Goal: Task Accomplishment & Management: Use online tool/utility

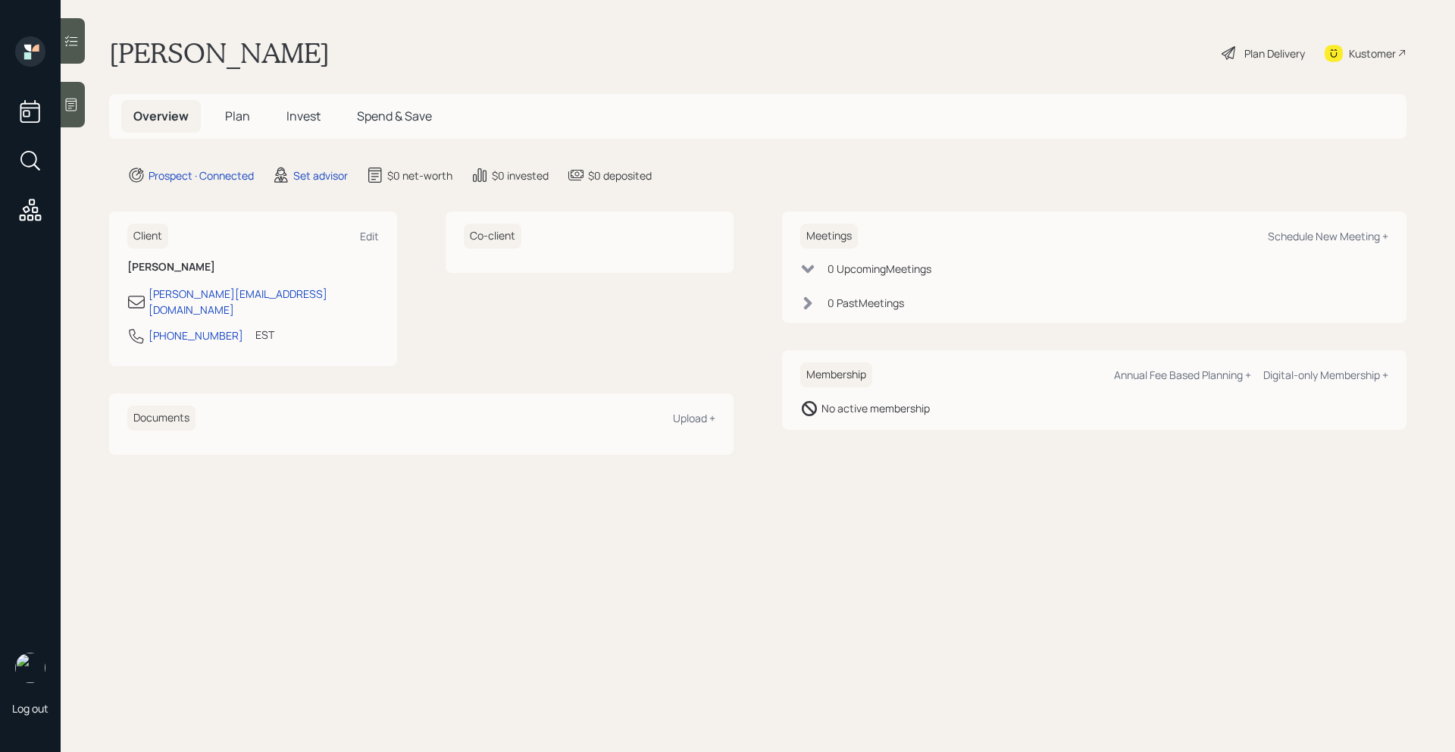
click at [67, 107] on icon at bounding box center [71, 104] width 15 height 15
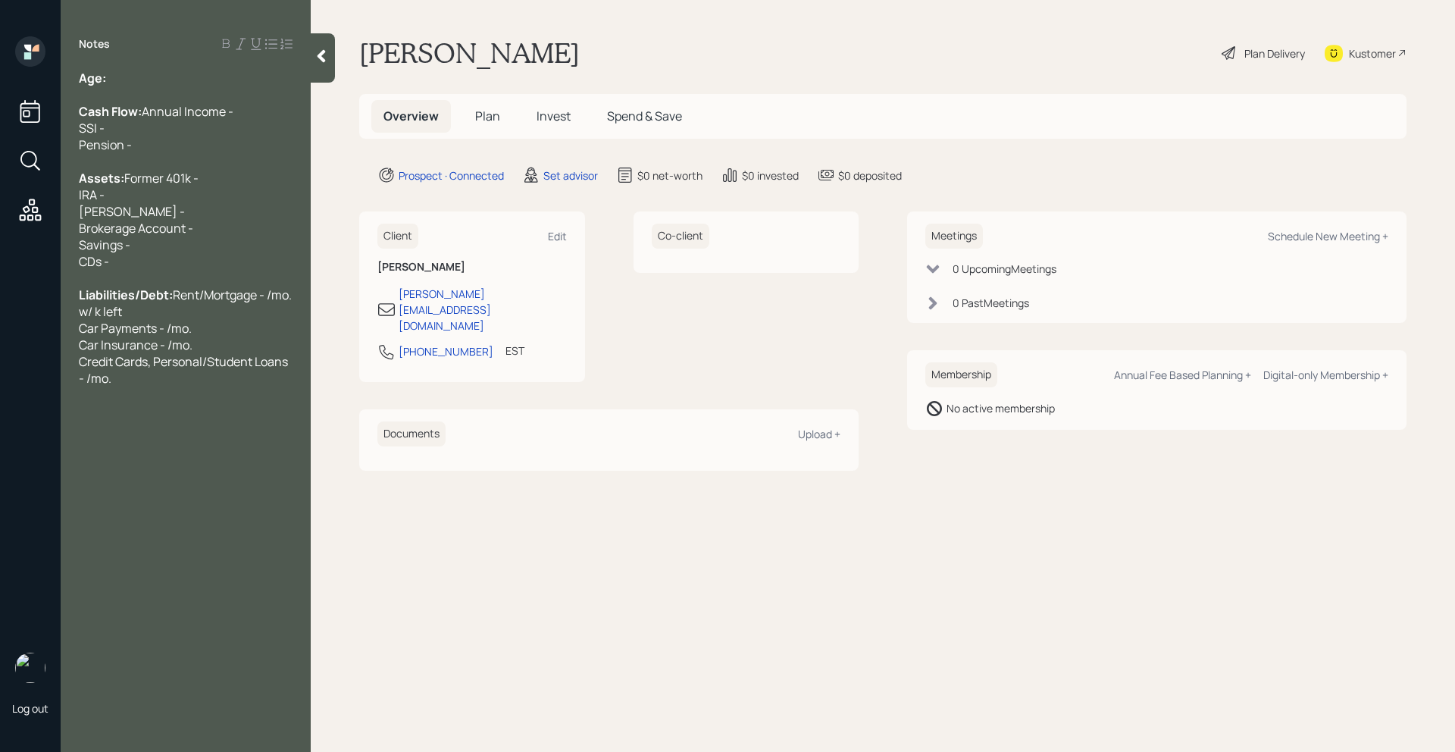
click at [180, 153] on div "Cash Flow: Annual Income - SSI - Pension -" at bounding box center [186, 128] width 214 height 50
click at [178, 123] on div "Cash Flow: Annual Income - SSI - Pension -" at bounding box center [186, 128] width 214 height 50
click at [127, 147] on div "Cash Flow: Annual Income - SSI - Pension -" at bounding box center [186, 128] width 214 height 50
